Goal: Find specific page/section: Find specific page/section

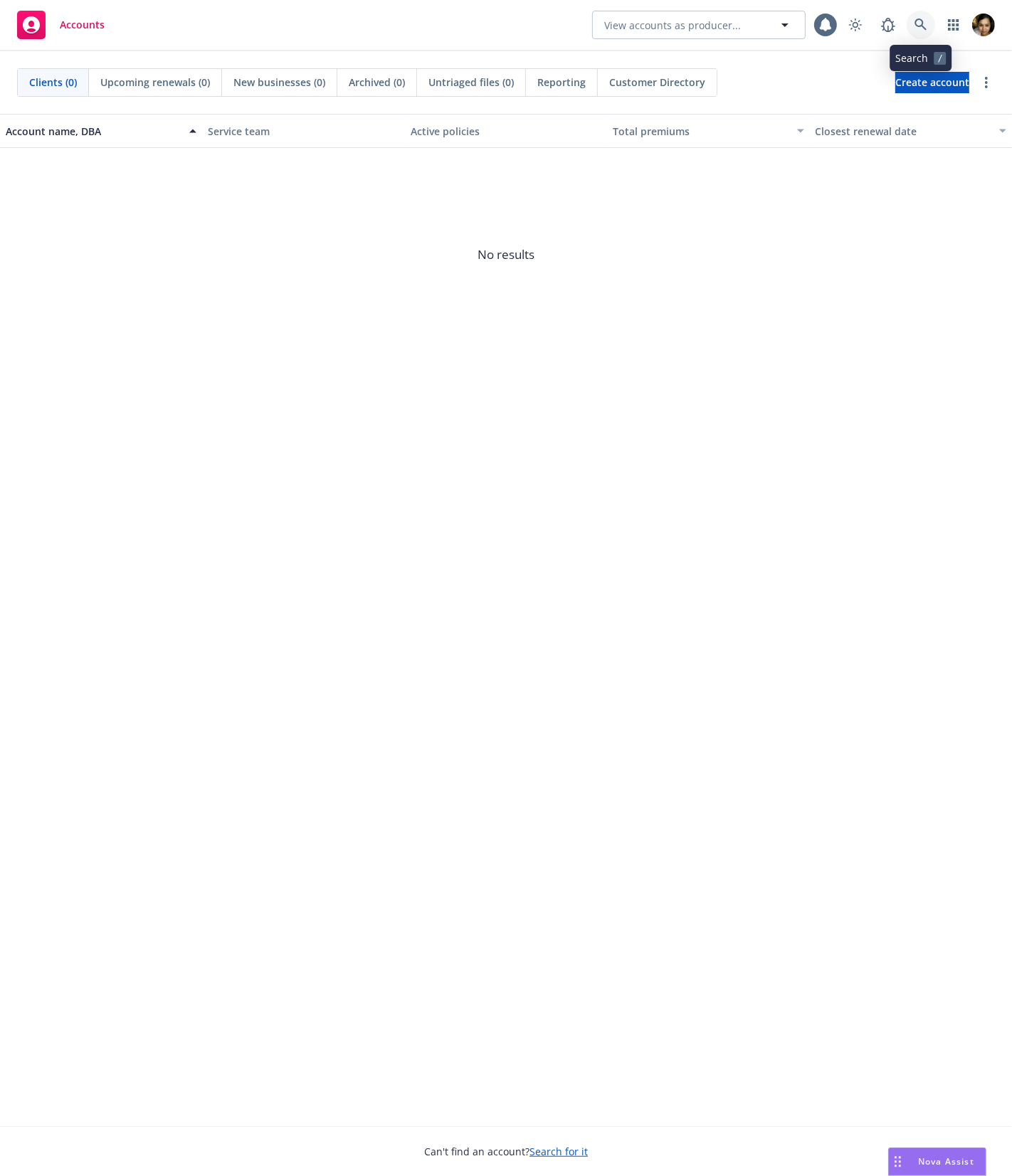
click at [927, 22] on link at bounding box center [921, 25] width 29 height 29
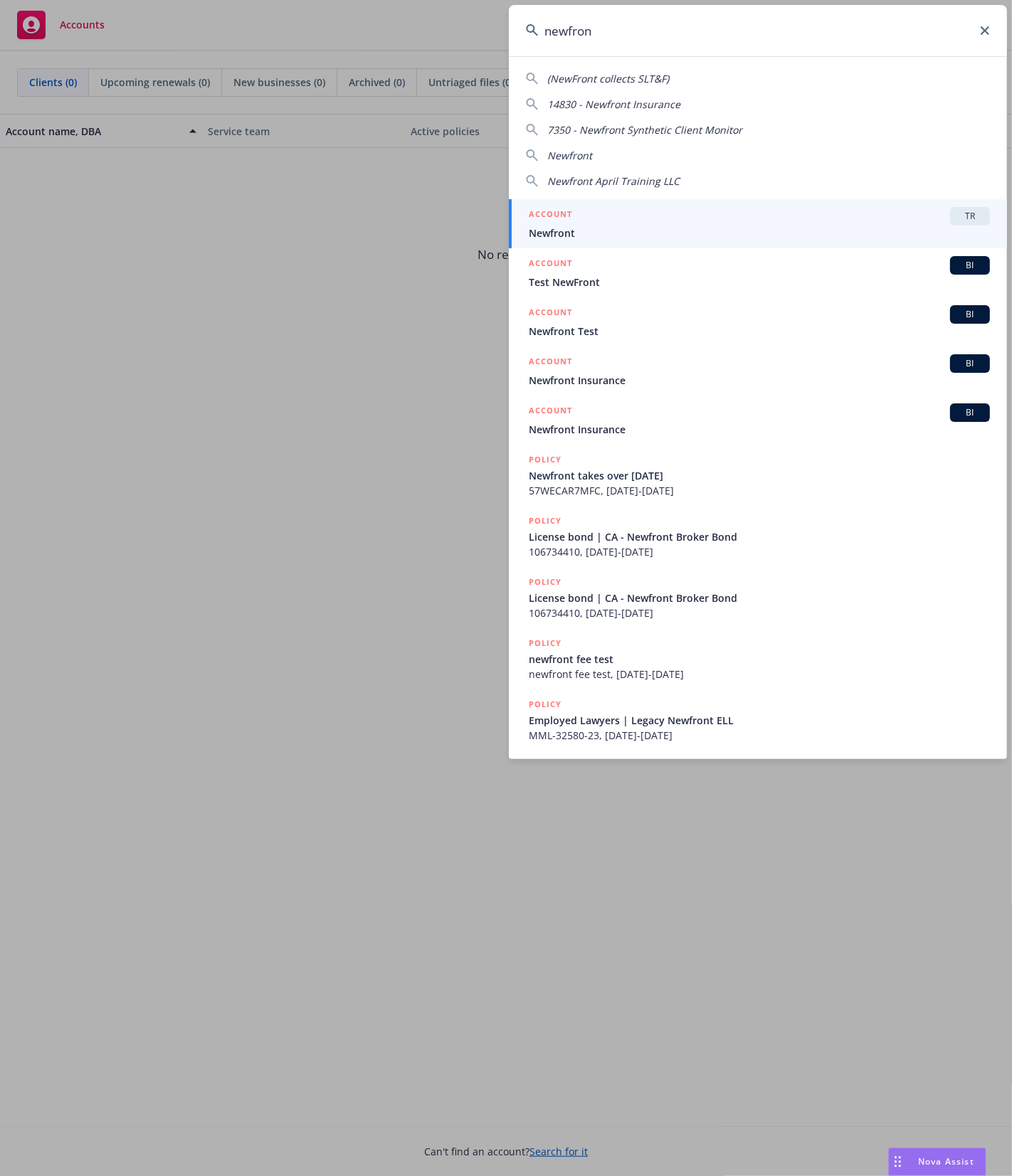
type input "newfron"
click at [688, 218] on div "ACCOUNT TR" at bounding box center [759, 216] width 462 height 19
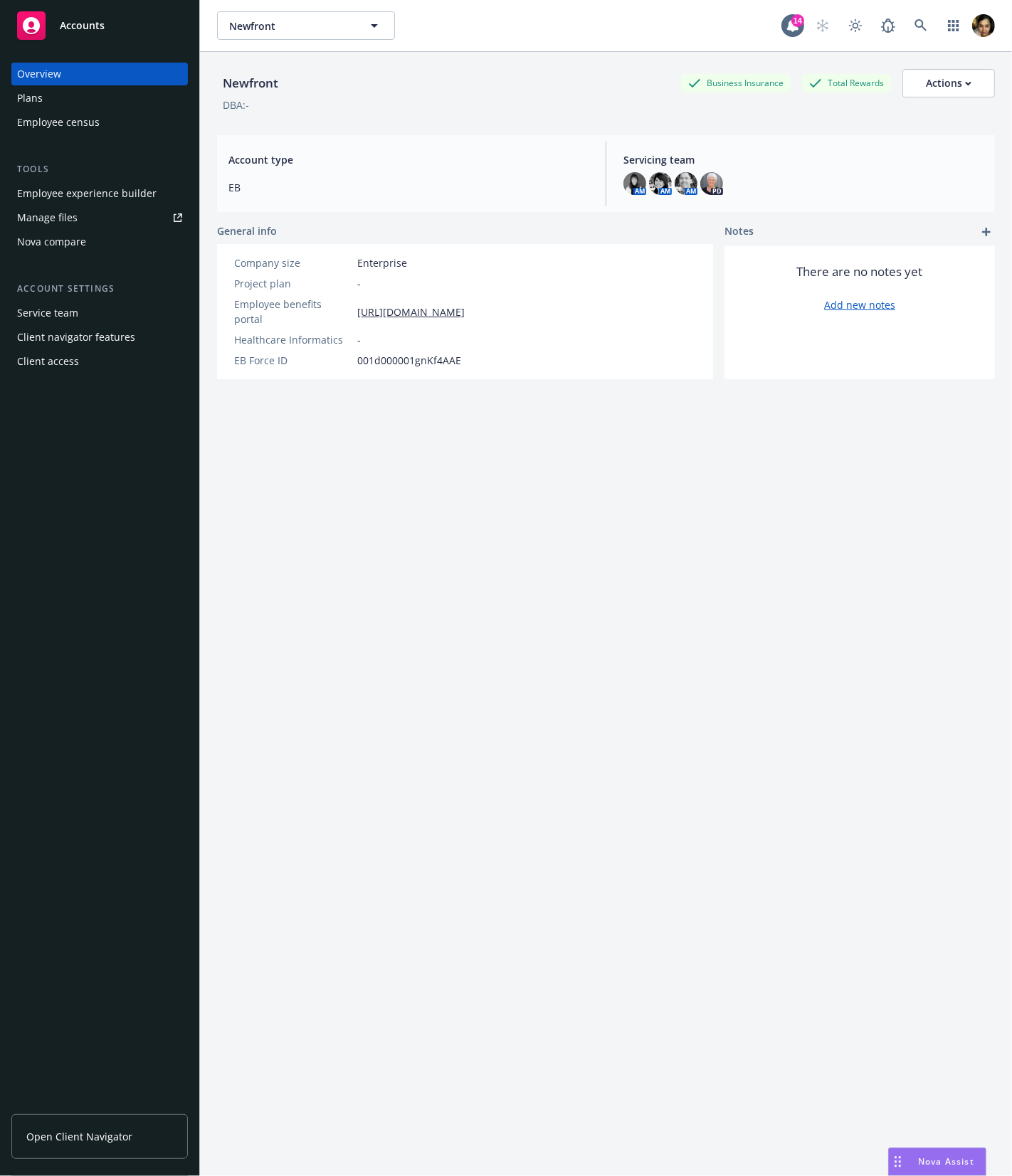
click at [109, 200] on div "Employee experience builder" at bounding box center [86, 193] width 139 height 23
click at [80, 127] on div "Employee census" at bounding box center [58, 122] width 83 height 23
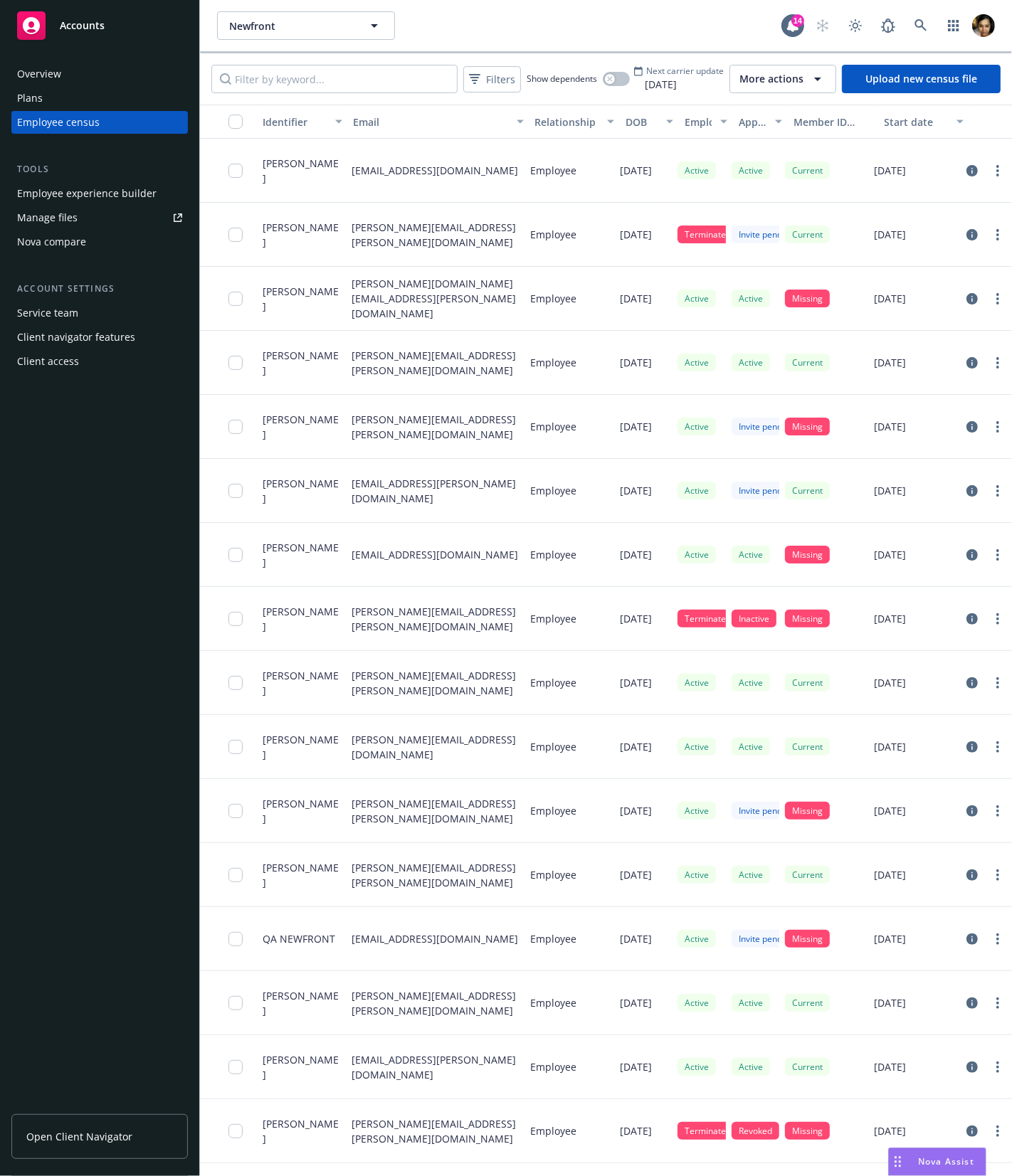
click at [643, 70] on icon at bounding box center [638, 71] width 10 height 10
click at [664, 75] on span "Next carrier update" at bounding box center [685, 71] width 78 height 12
click at [752, 80] on span "More actions" at bounding box center [771, 79] width 64 height 14
click at [760, 103] on div "View update history" at bounding box center [821, 113] width 174 height 24
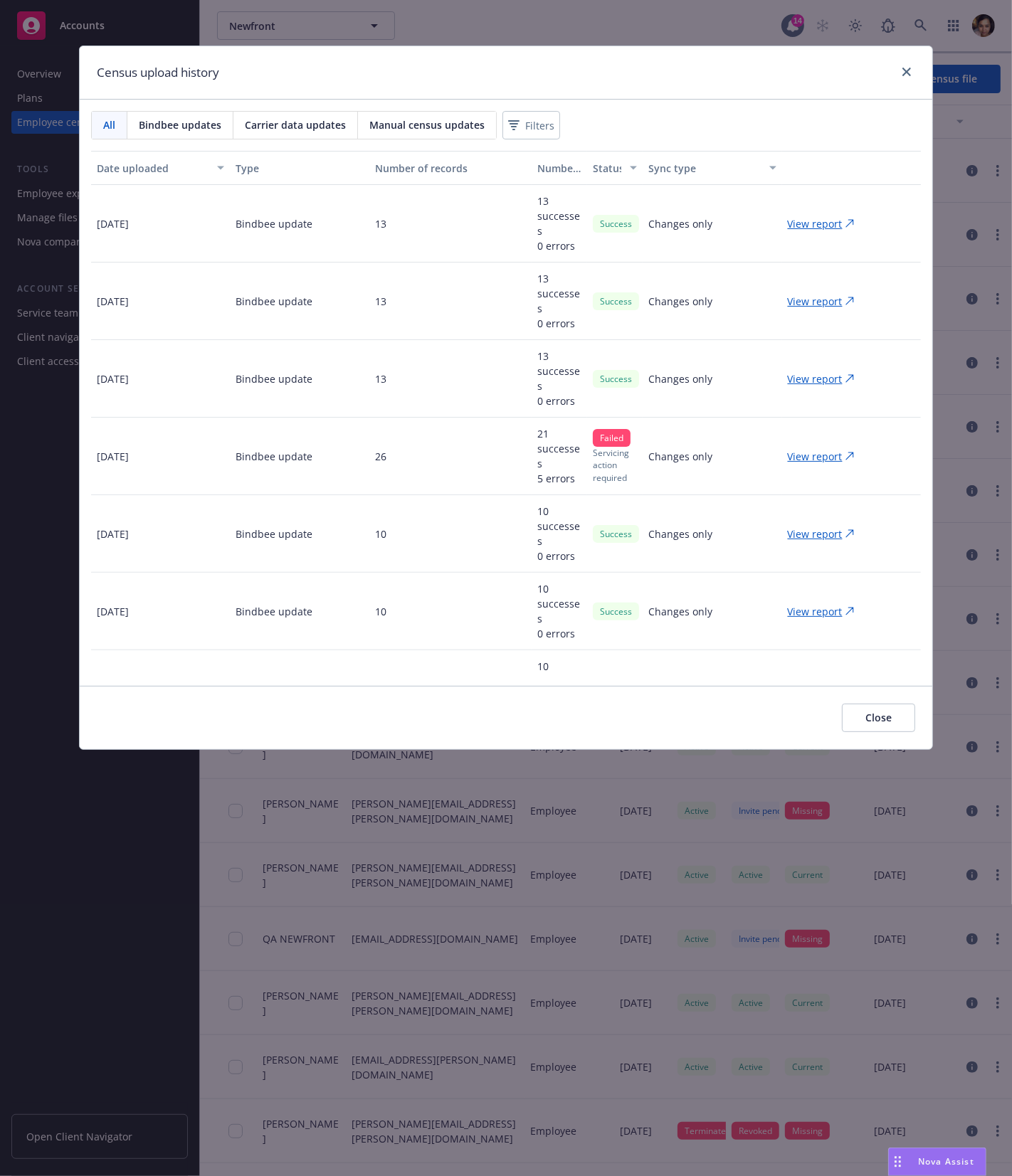
drag, startPoint x: 714, startPoint y: 160, endPoint x: 526, endPoint y: -30, distance: 267.3
click at [526, 0] on html "Accounts Overview Plans Employee census Tools Employee experience builder Manag…" at bounding box center [506, 588] width 1012 height 1176
click at [571, 29] on div "Census upload history All Bindbee updates Carrier data updates Manual census up…" at bounding box center [506, 588] width 1012 height 1176
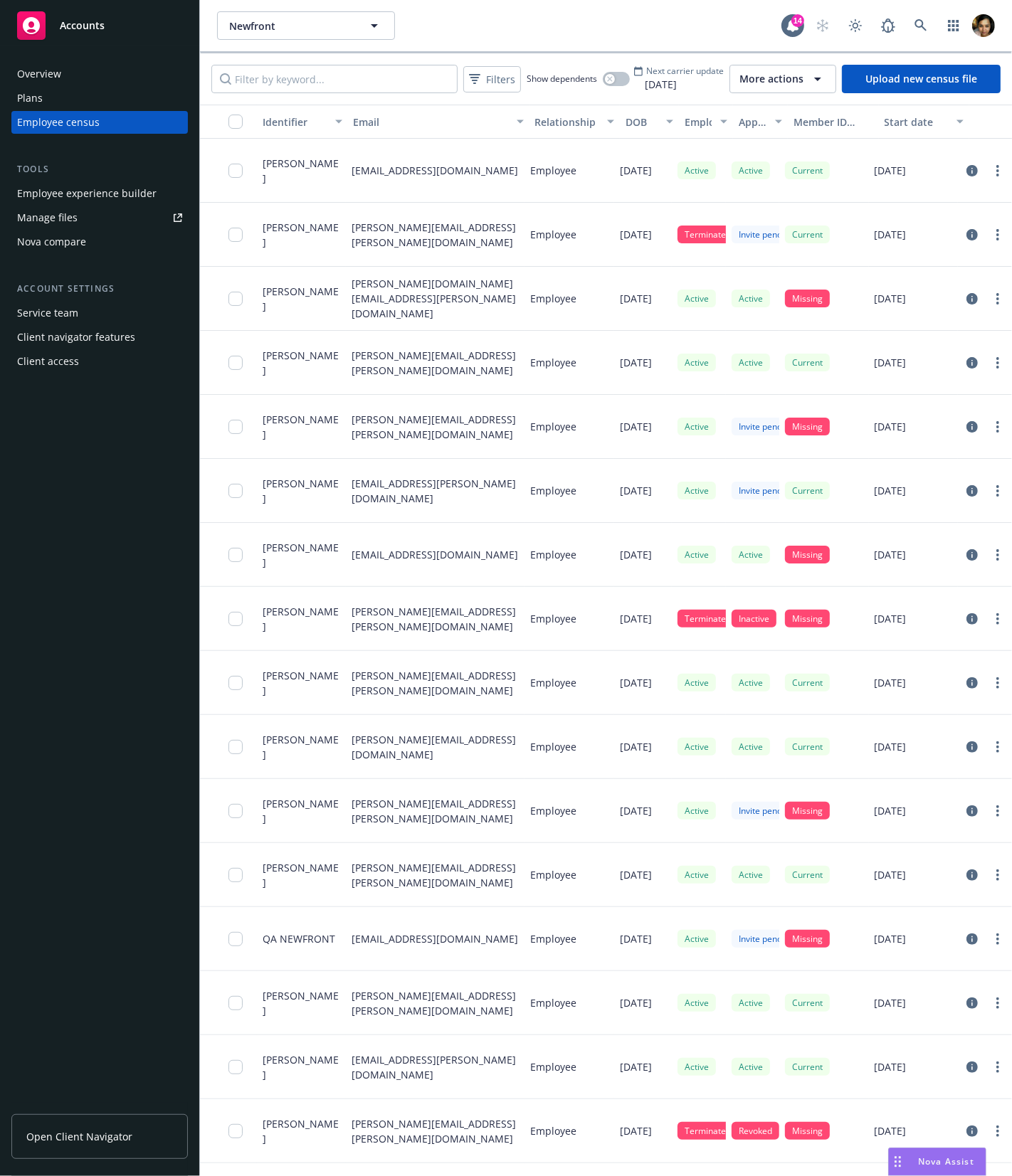
click at [761, 82] on span "More actions" at bounding box center [771, 79] width 64 height 14
click at [759, 107] on span "View update history" at bounding box center [800, 112] width 95 height 15
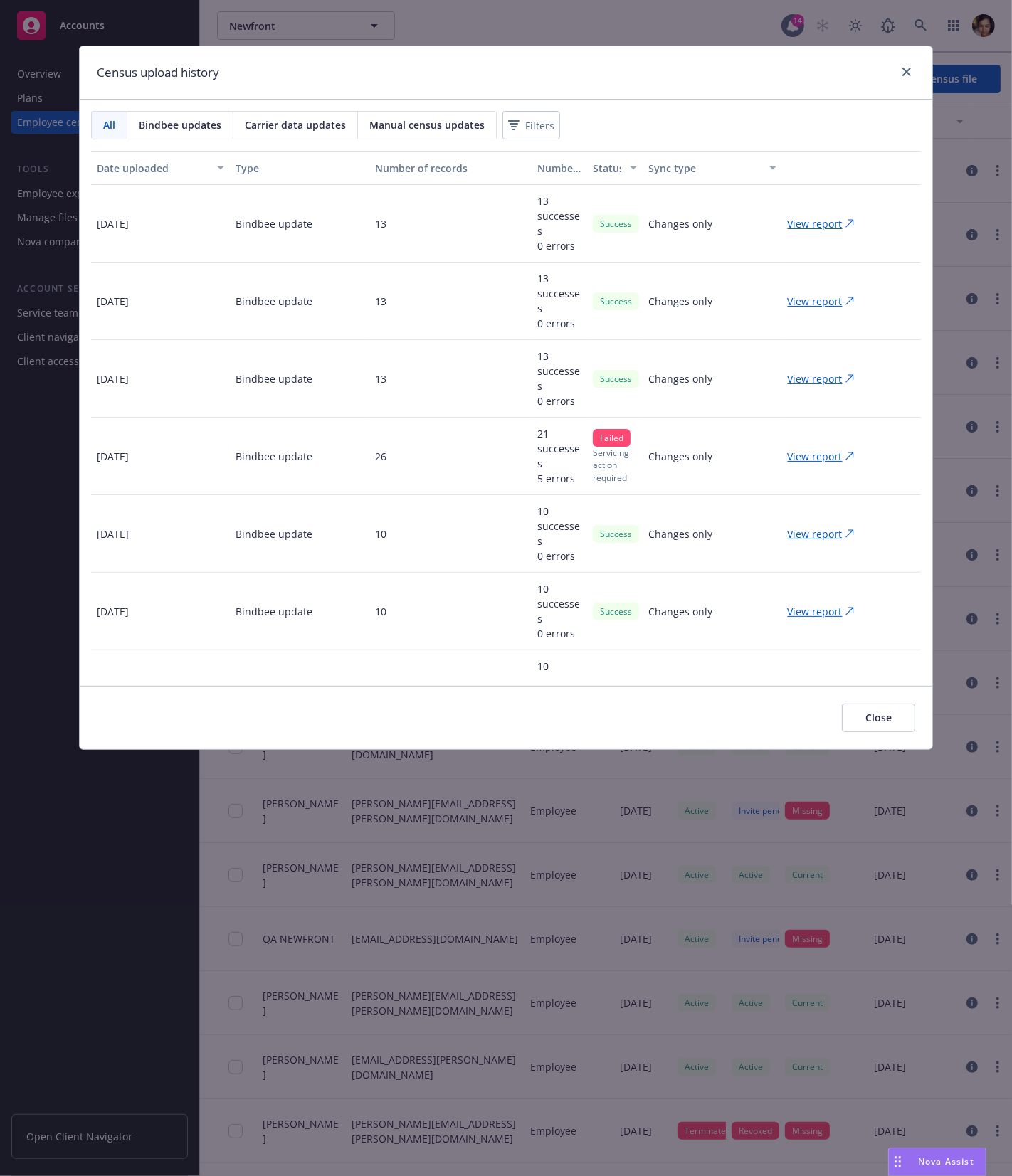
click at [670, 101] on div "Filters Show dependents Next carrier update [DATE] More actions Upload new cens…" at bounding box center [606, 79] width 812 height 51
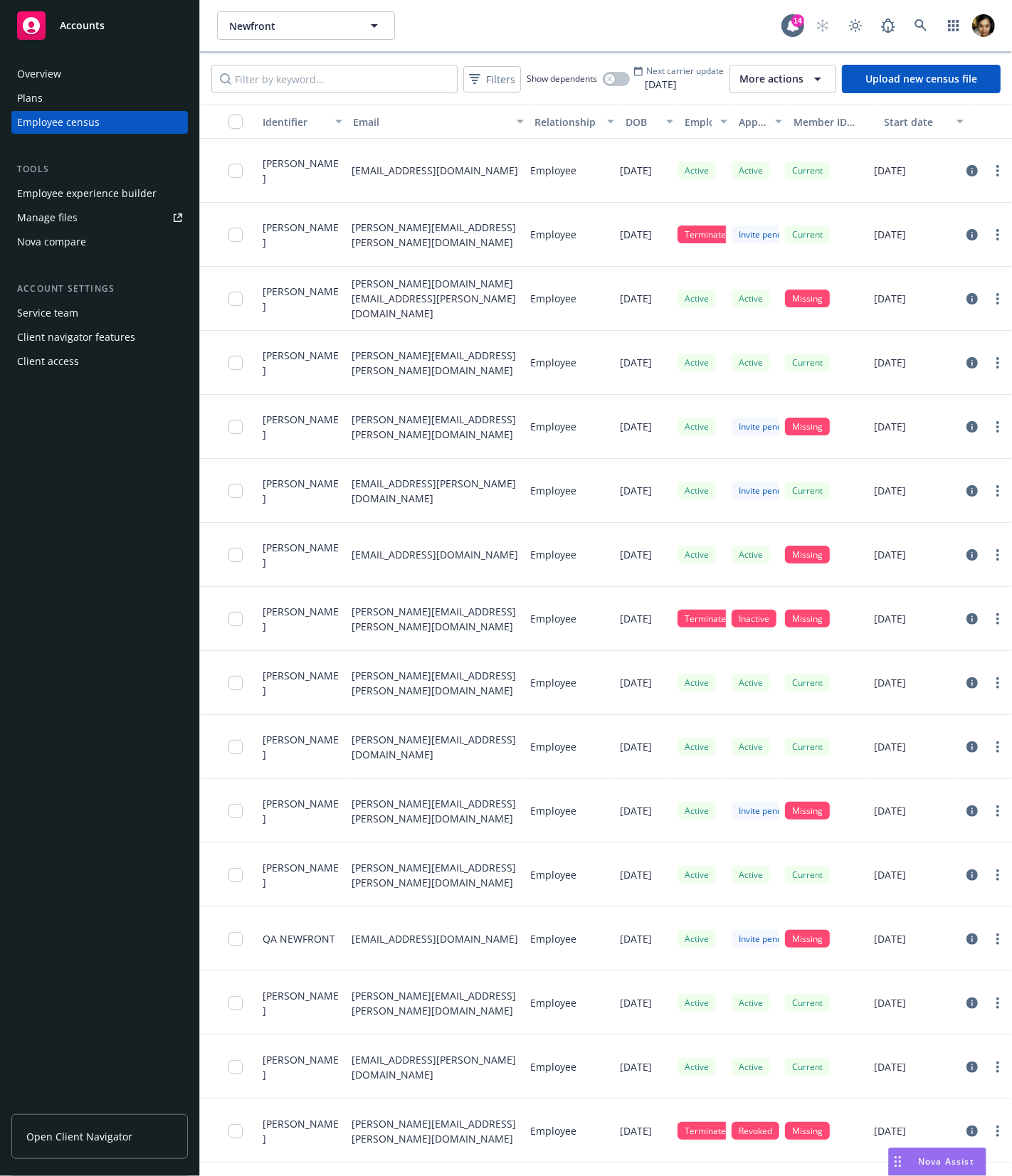
click at [785, 83] on span "More actions" at bounding box center [771, 79] width 64 height 14
